Goal: Transaction & Acquisition: Purchase product/service

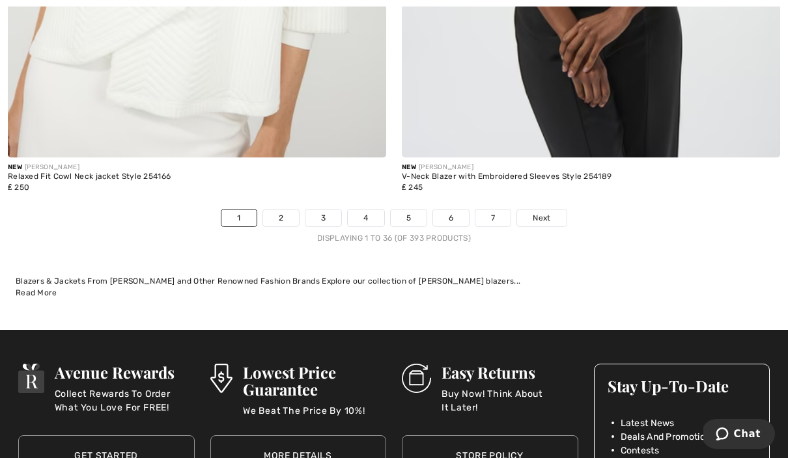
scroll to position [11438, 0]
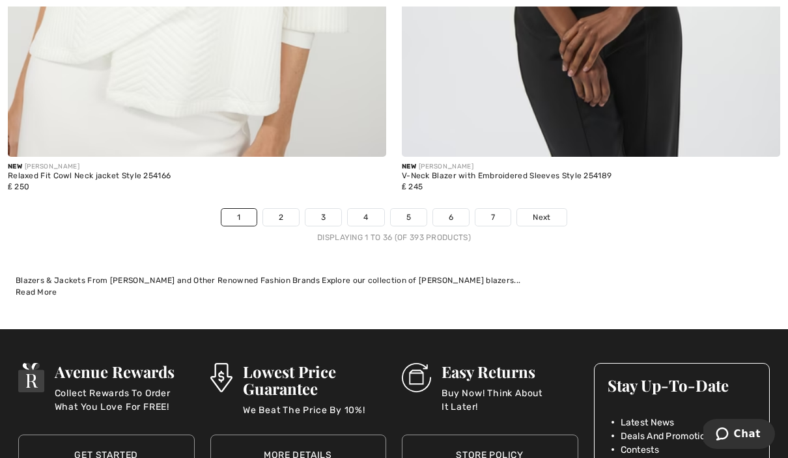
click at [643, 232] on div "Displaying 1 to 36 (of 393 products)" at bounding box center [394, 238] width 788 height 12
click at [499, 209] on link "7" at bounding box center [492, 217] width 35 height 17
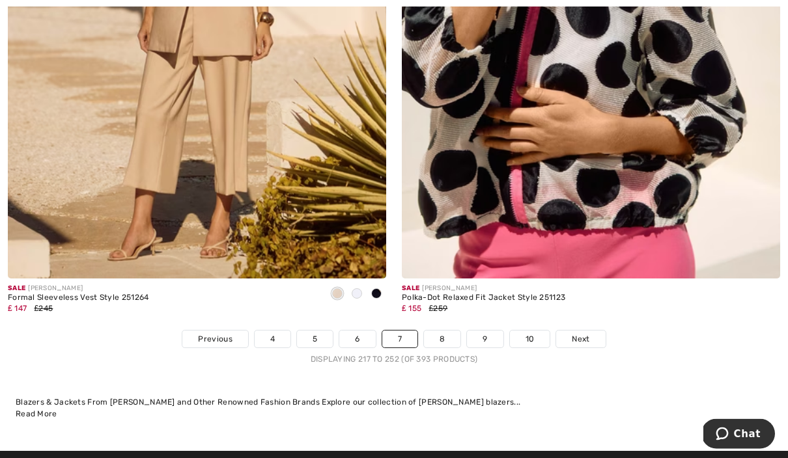
scroll to position [11314, 0]
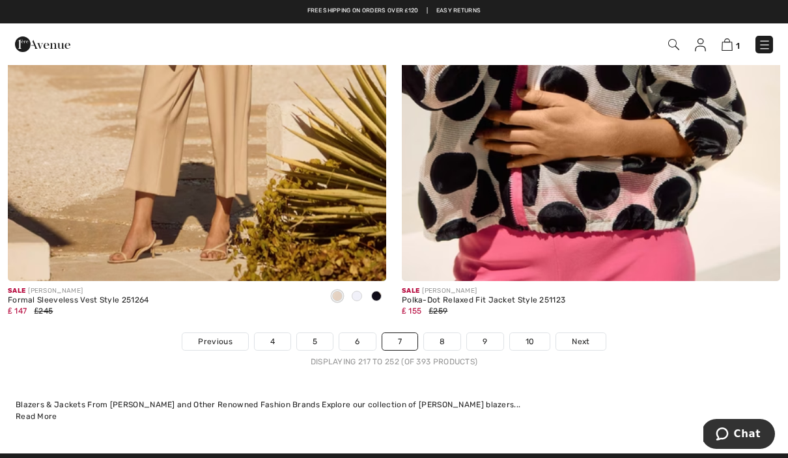
click at [583, 336] on span "Next" at bounding box center [581, 342] width 18 height 12
click at [526, 333] on link "10" at bounding box center [530, 341] width 40 height 17
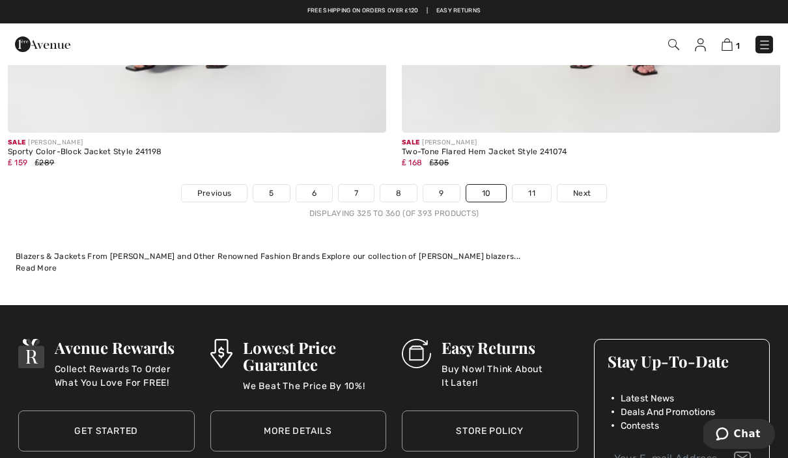
scroll to position [11462, 0]
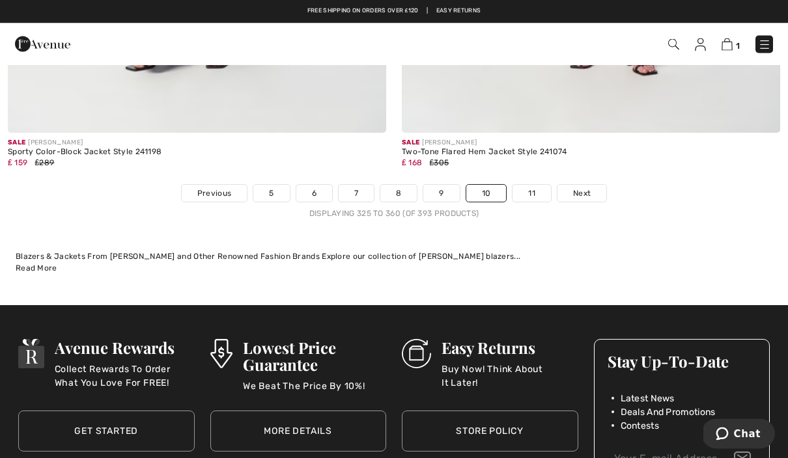
click at [542, 186] on link "11" at bounding box center [532, 194] width 38 height 17
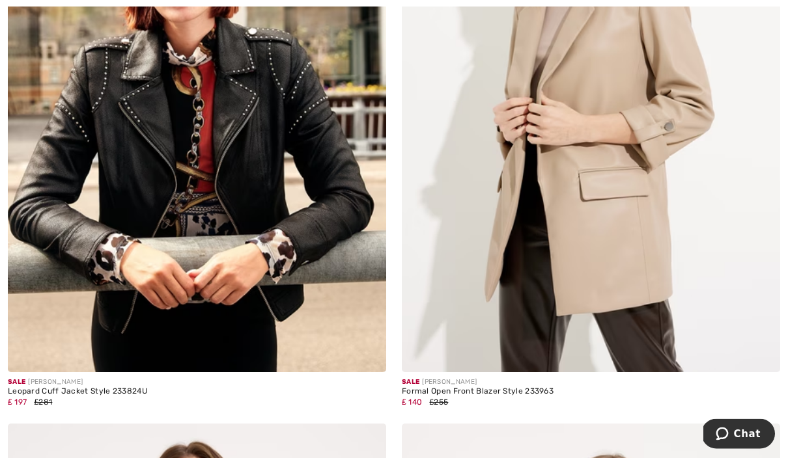
scroll to position [6122, 0]
click at [255, 144] on img at bounding box center [197, 89] width 378 height 568
